Goal: Information Seeking & Learning: Understand process/instructions

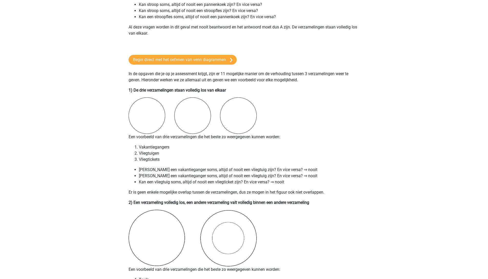
scroll to position [386, 0]
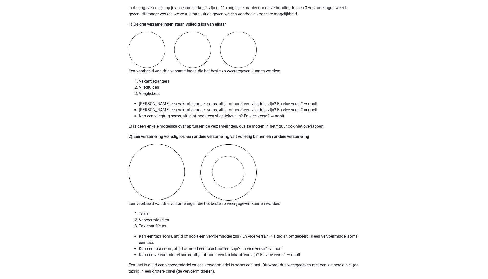
drag, startPoint x: 143, startPoint y: 140, endPoint x: 320, endPoint y: 139, distance: 177.3
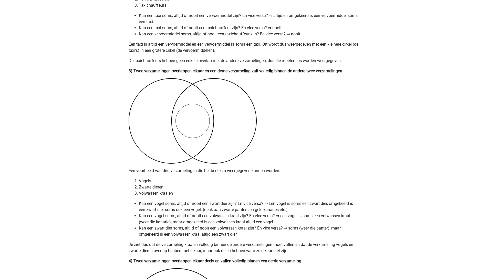
scroll to position [611, 0]
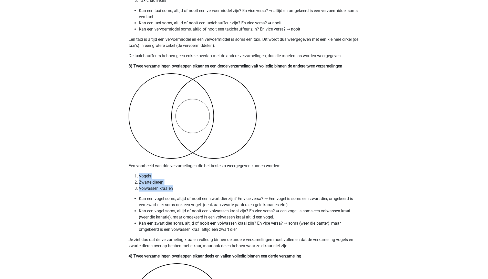
drag, startPoint x: 176, startPoint y: 189, endPoint x: 119, endPoint y: 182, distance: 57.3
click at [204, 187] on li "Volwassen kraaien" at bounding box center [249, 188] width 221 height 6
drag, startPoint x: 136, startPoint y: 183, endPoint x: 177, endPoint y: 187, distance: 41.8
click at [174, 184] on li "Zwarte dieren" at bounding box center [249, 182] width 221 height 6
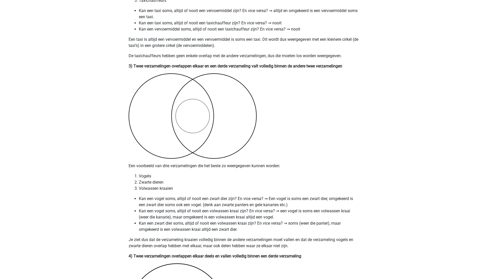
click at [177, 188] on li "Volwassen kraaien" at bounding box center [249, 188] width 221 height 6
drag, startPoint x: 138, startPoint y: 212, endPoint x: 197, endPoint y: 216, distance: 58.8
click at [193, 213] on ul "Kan een vogel soms, altijd of nooit een zwart dier zijn? En vice versa? ⇒ Een v…" at bounding box center [244, 213] width 231 height 37
click at [179, 226] on li "Kan een zwart dier soms, altijd of nooit een volwassen kraai zijn? En vice vers…" at bounding box center [249, 226] width 221 height 12
click at [141, 226] on li "Kan een zwart dier soms, altijd of nooit een volwassen kraai zijn? En vice vers…" at bounding box center [249, 226] width 221 height 12
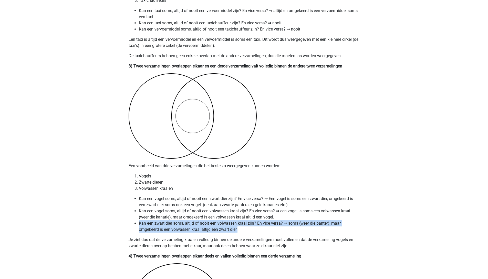
drag, startPoint x: 137, startPoint y: 225, endPoint x: 263, endPoint y: 228, distance: 126.8
click at [263, 228] on li "Kan een zwart dier soms, altijd of nooit een volwassen kraai zijn? En vice vers…" at bounding box center [249, 226] width 221 height 12
click at [262, 229] on li "Kan een zwart dier soms, altijd of nooit een volwassen kraai zijn? En vice vers…" at bounding box center [249, 226] width 221 height 12
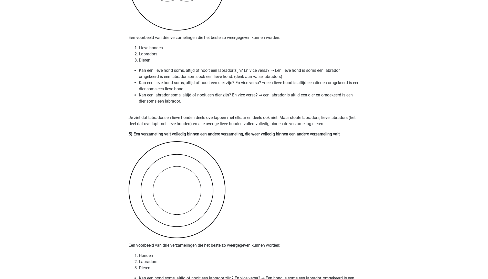
scroll to position [957, 0]
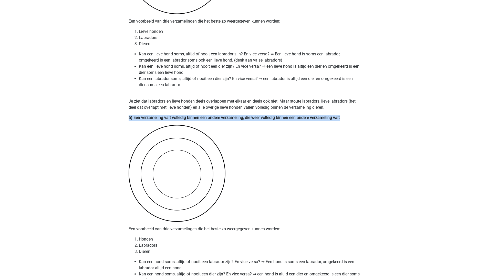
drag, startPoint x: 129, startPoint y: 117, endPoint x: 417, endPoint y: 116, distance: 287.9
click at [417, 116] on div "Registreer Nederlands English" at bounding box center [244, 259] width 488 height 2432
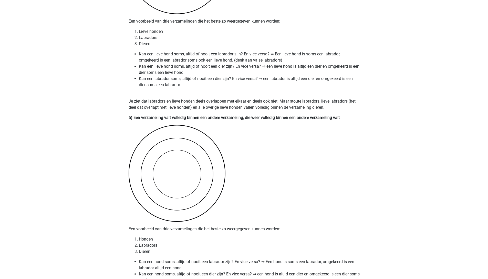
click at [344, 143] on div "Venn diagrammen vormen een onderdeel van assessments waar veel mensen het lasti…" at bounding box center [243, 209] width 243 height 2261
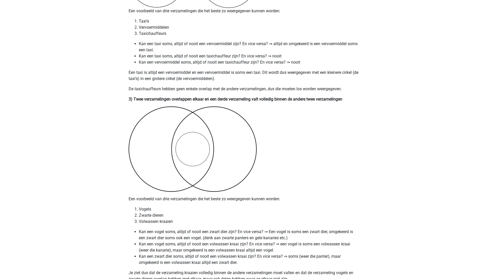
scroll to position [573, 0]
